Goal: Information Seeking & Learning: Learn about a topic

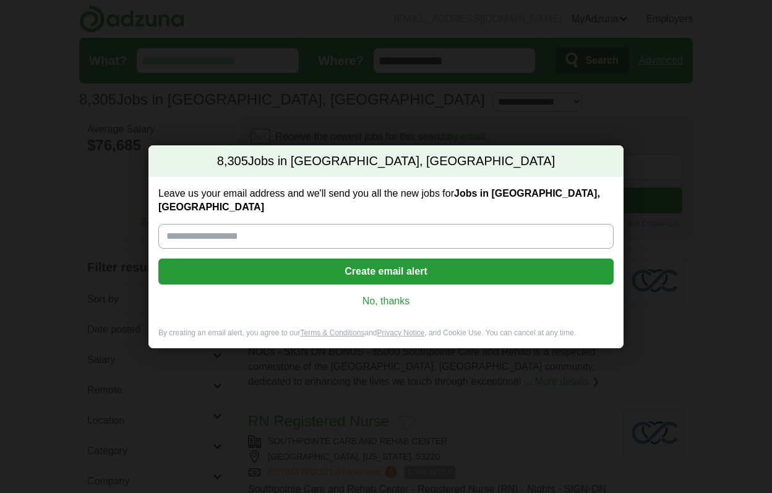
click at [390, 294] on link "No, thanks" at bounding box center [386, 301] width 436 height 14
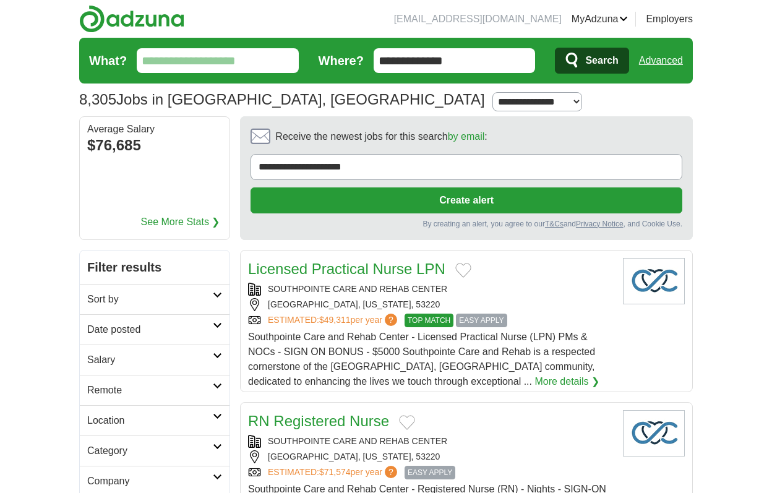
click at [211, 61] on input "What?" at bounding box center [218, 60] width 162 height 25
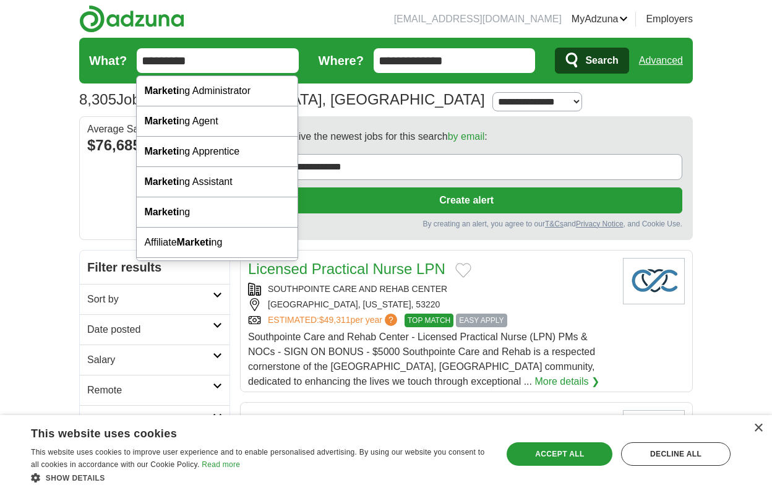
type input "*********"
click at [555, 48] on button "Search" at bounding box center [592, 61] width 74 height 26
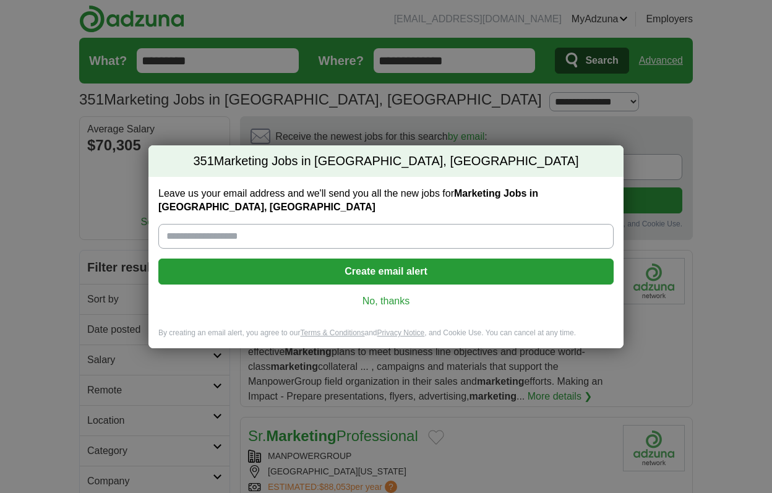
click at [397, 299] on link "No, thanks" at bounding box center [386, 301] width 436 height 14
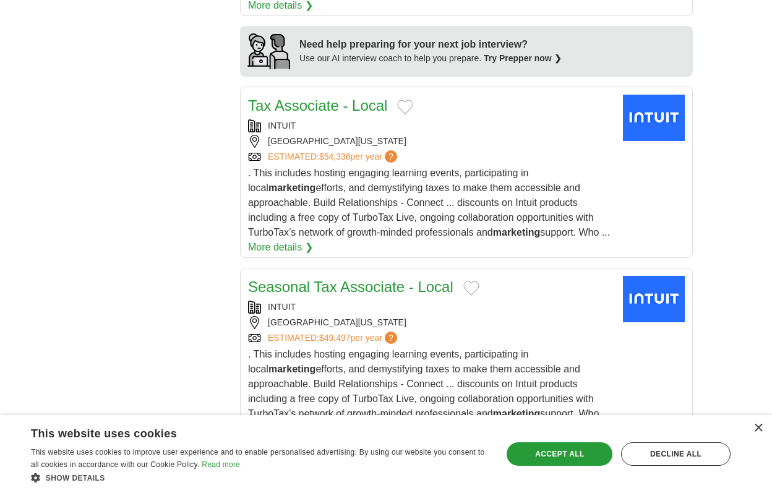
scroll to position [1312, 0]
